Goal: Task Accomplishment & Management: Use online tool/utility

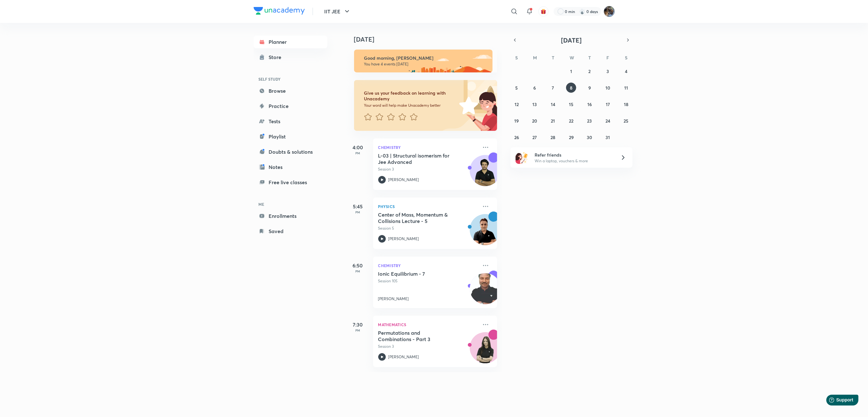
click at [606, 11] on img at bounding box center [609, 11] width 11 height 11
click at [583, 108] on p "Educator dashboard" at bounding box center [581, 107] width 55 height 6
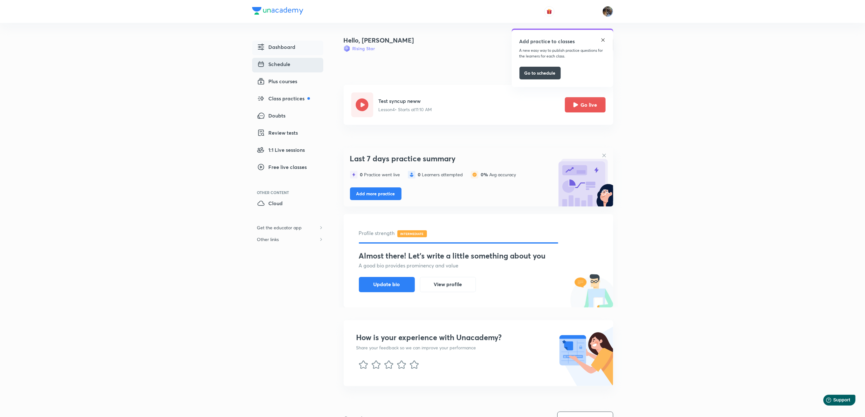
click at [288, 63] on span "Schedule" at bounding box center [273, 64] width 33 height 8
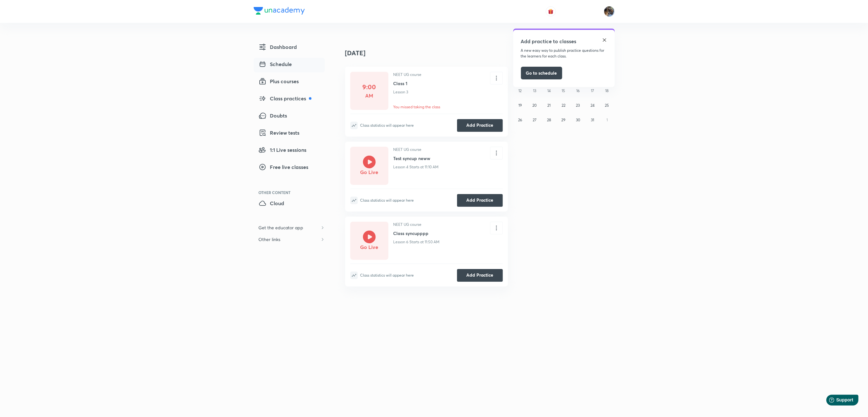
click at [373, 235] on icon at bounding box center [369, 237] width 13 height 13
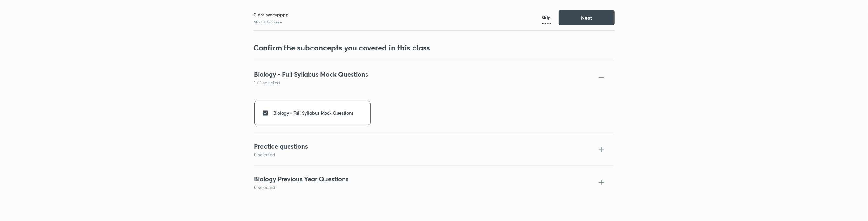
click at [547, 18] on p "Skip" at bounding box center [546, 18] width 9 height 12
